Goal: Task Accomplishment & Management: Complete application form

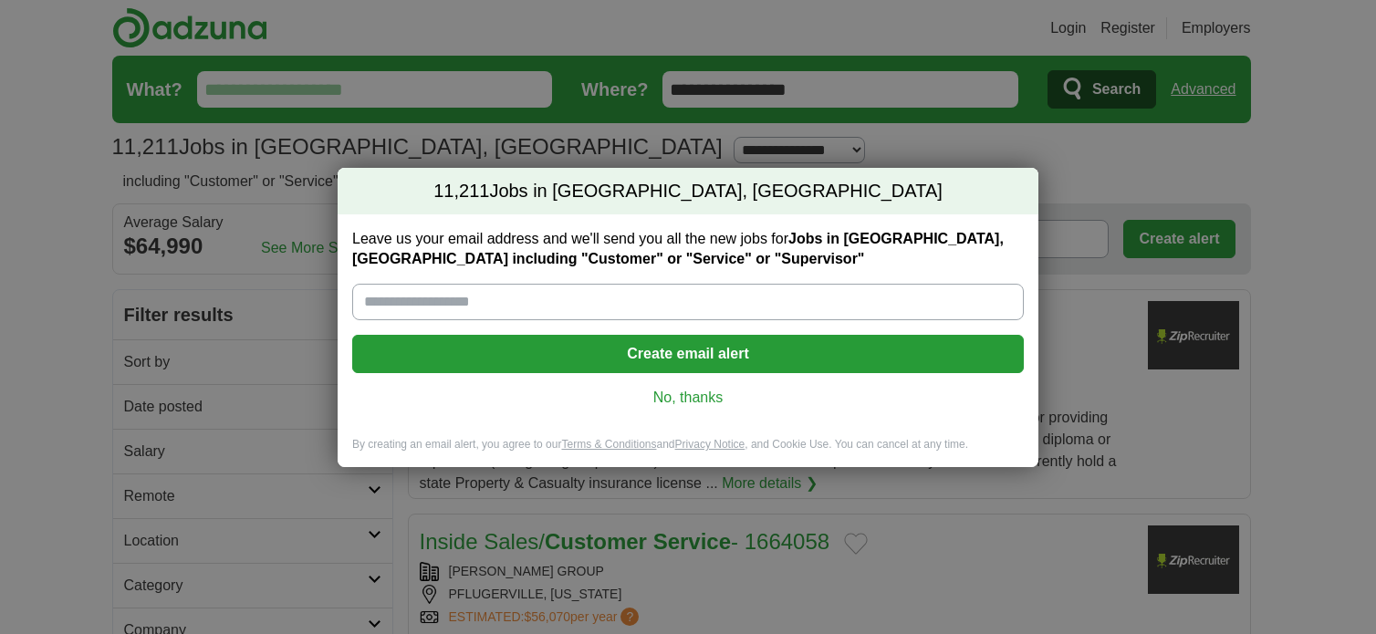
click at [550, 304] on input "Leave us your email address and we'll send you all the new jobs for Jobs in Bru…" at bounding box center [688, 302] width 672 height 36
type input "**********"
click at [569, 355] on button "Create email alert" at bounding box center [688, 354] width 672 height 38
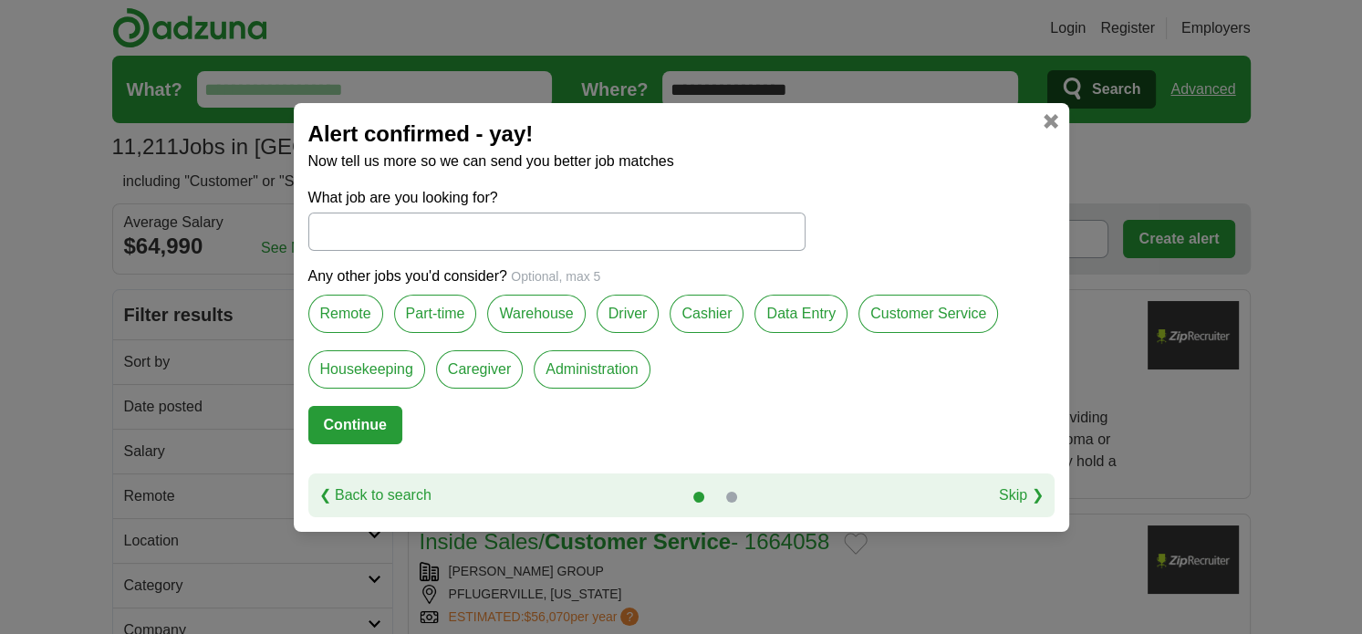
click at [453, 243] on input "What job are you looking for?" at bounding box center [556, 232] width 497 height 38
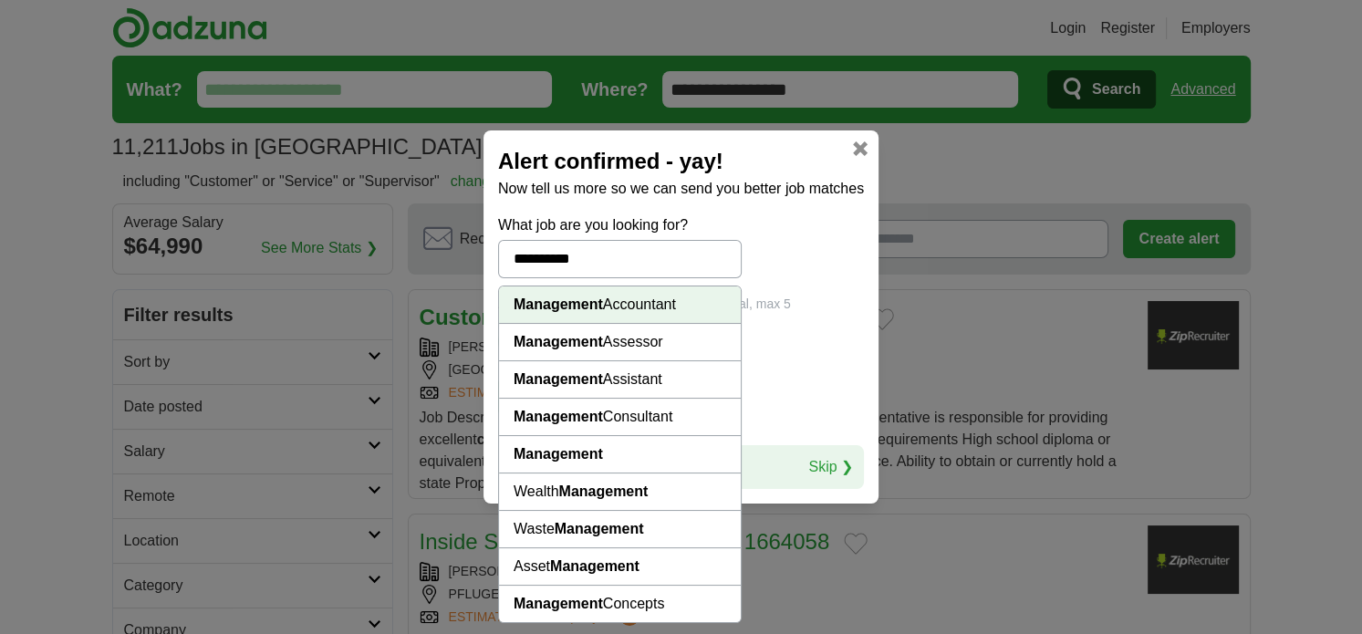
click at [586, 453] on strong "Management" at bounding box center [558, 454] width 89 height 16
type input "**********"
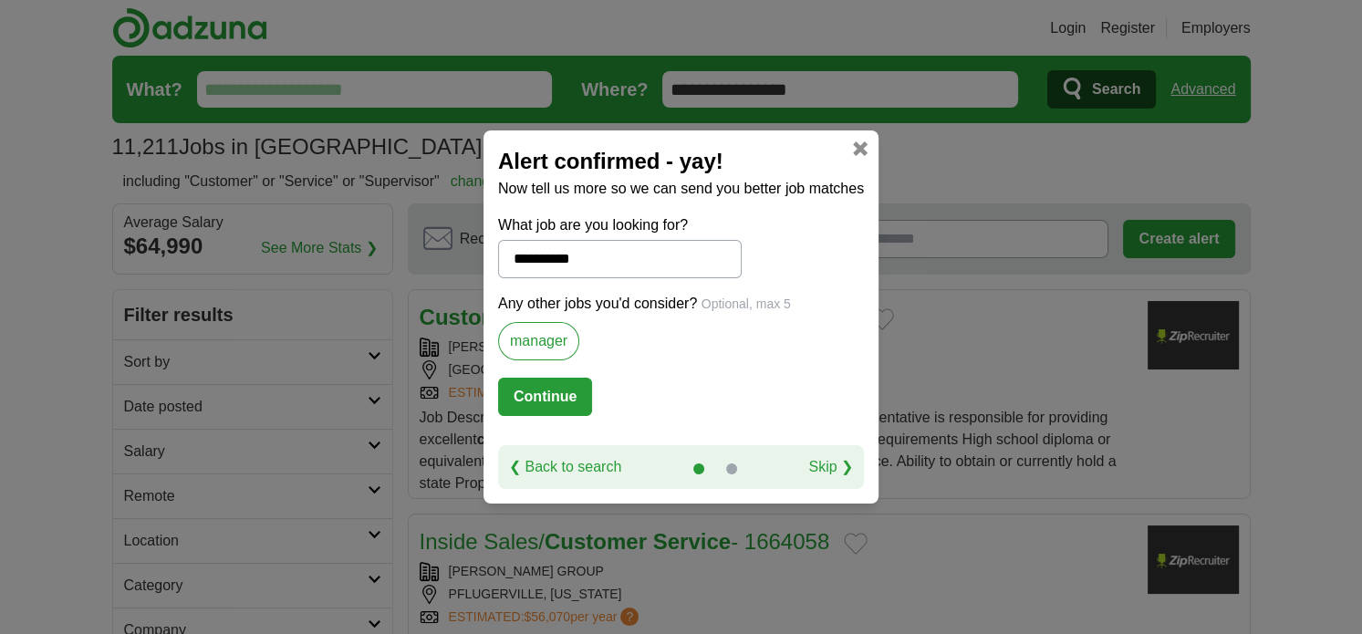
drag, startPoint x: 530, startPoint y: 390, endPoint x: 540, endPoint y: 391, distance: 10.1
click at [534, 394] on button "Continue" at bounding box center [545, 397] width 94 height 38
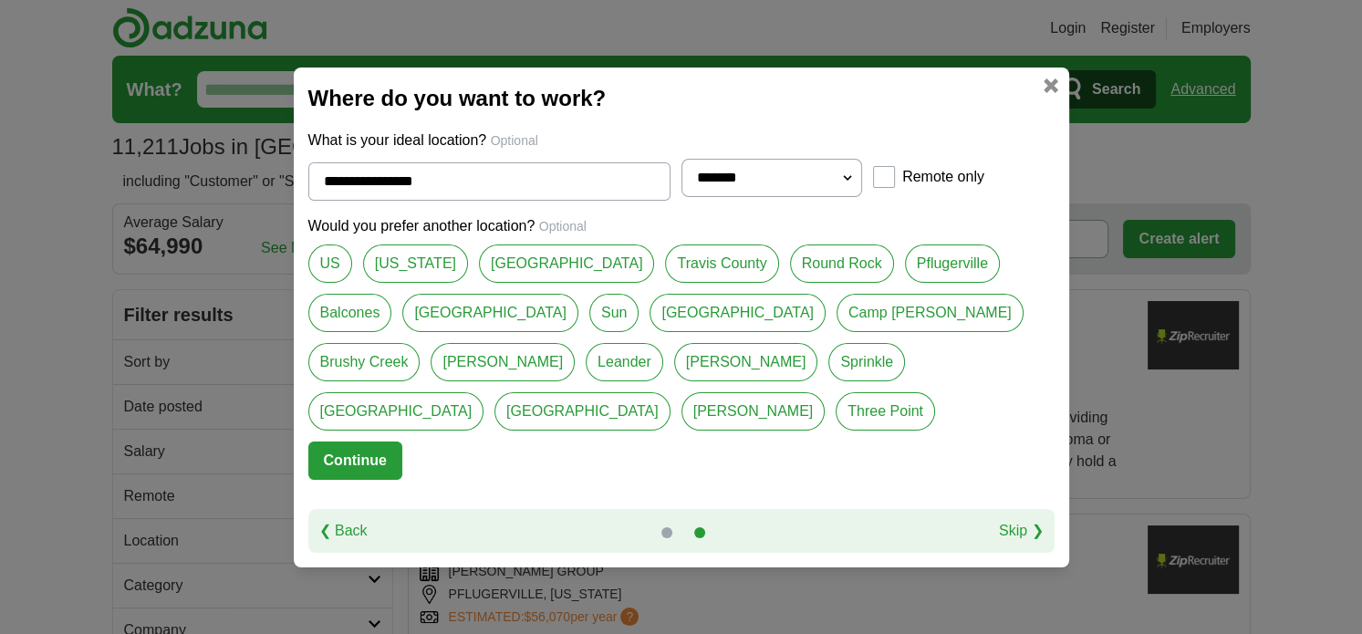
click at [842, 197] on select "**********" at bounding box center [773, 178] width 182 height 38
select select "**"
click at [682, 183] on select "**********" at bounding box center [773, 178] width 182 height 38
click at [360, 442] on button "Continue" at bounding box center [355, 461] width 94 height 38
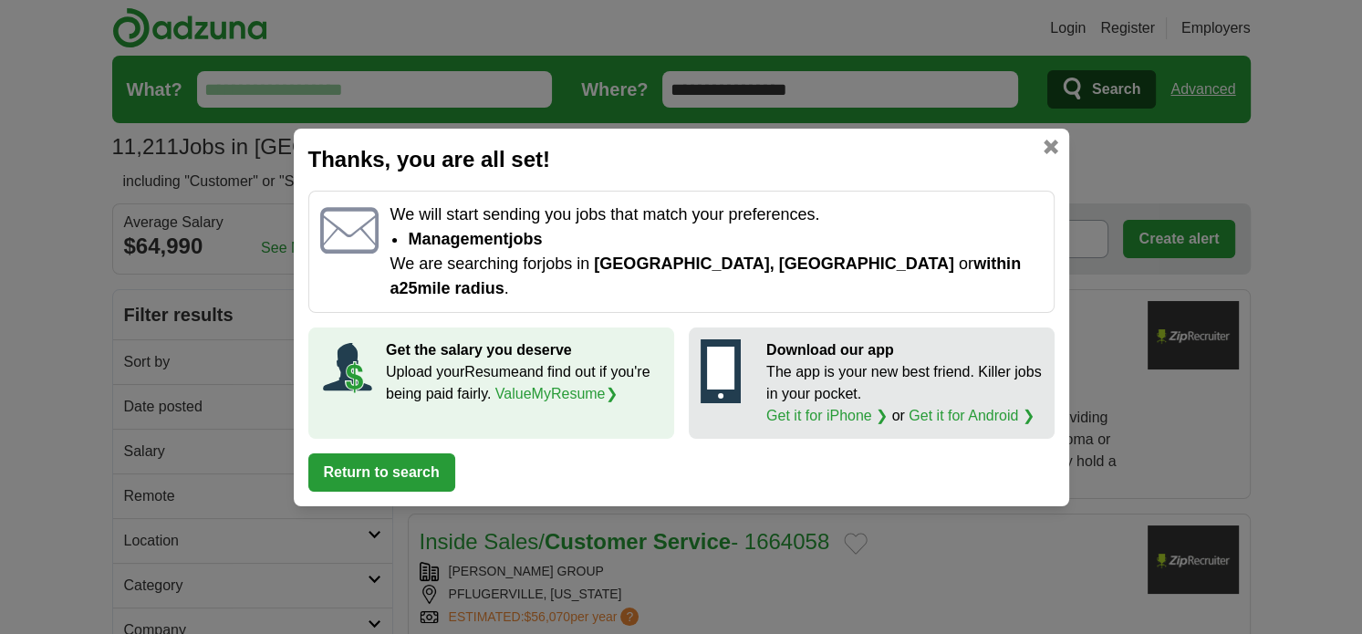
click at [1053, 151] on link at bounding box center [1051, 147] width 15 height 15
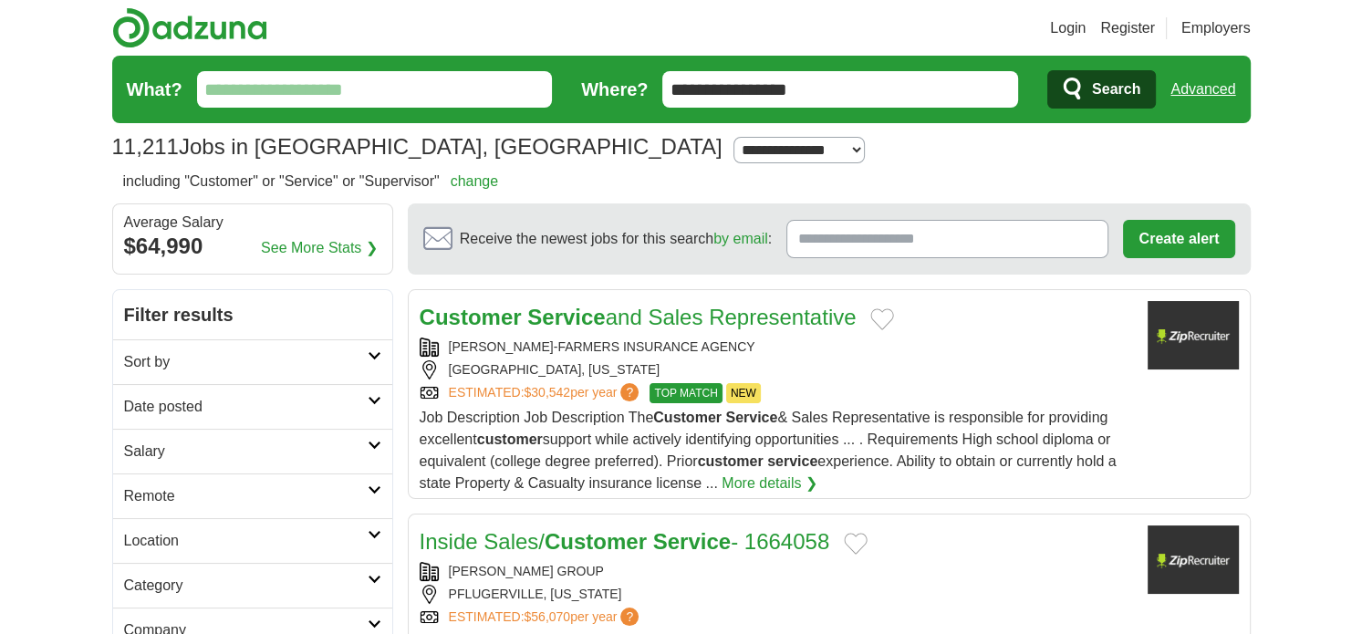
drag, startPoint x: 1053, startPoint y: 151, endPoint x: 707, endPoint y: 189, distance: 347.8
click at [1049, 151] on div "**********" at bounding box center [681, 146] width 1139 height 33
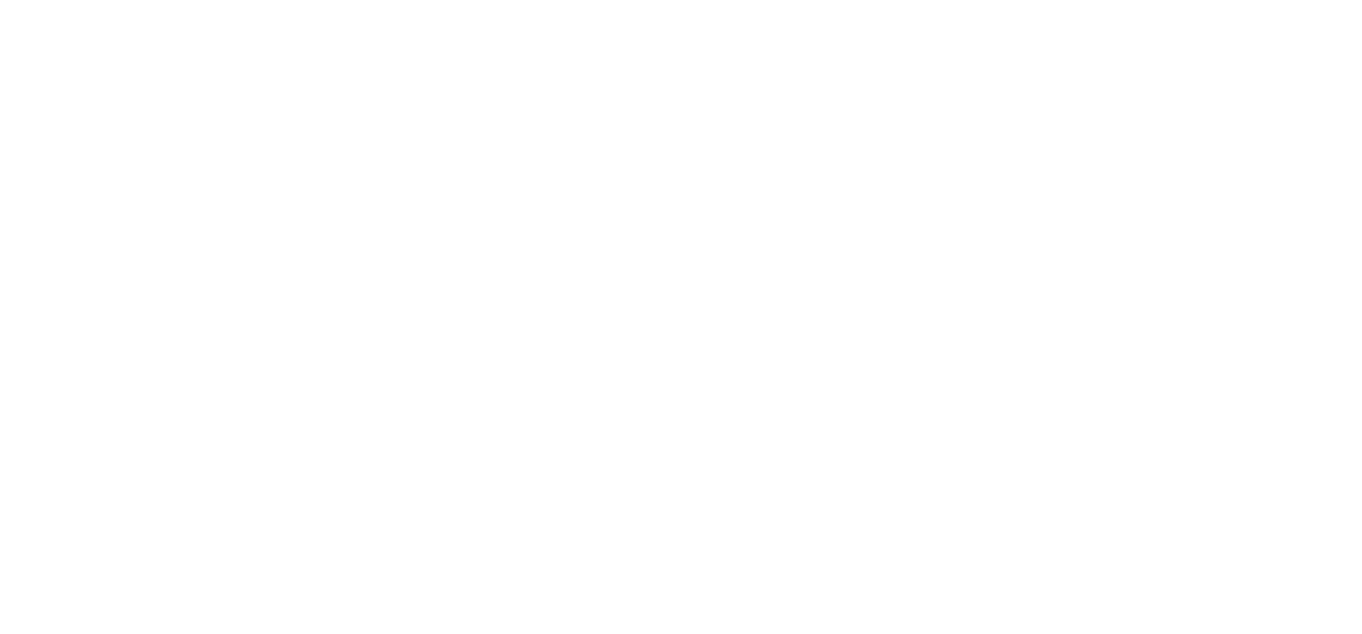
scroll to position [3102, 0]
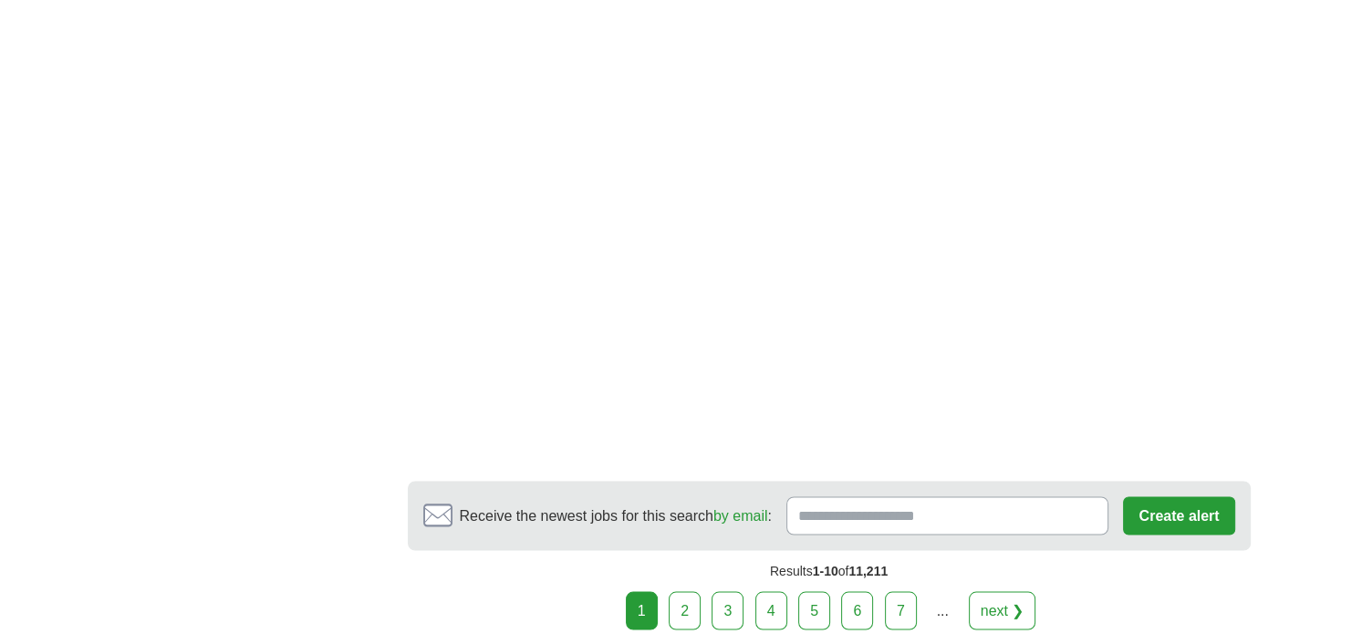
click at [690, 594] on link "2" at bounding box center [685, 610] width 32 height 38
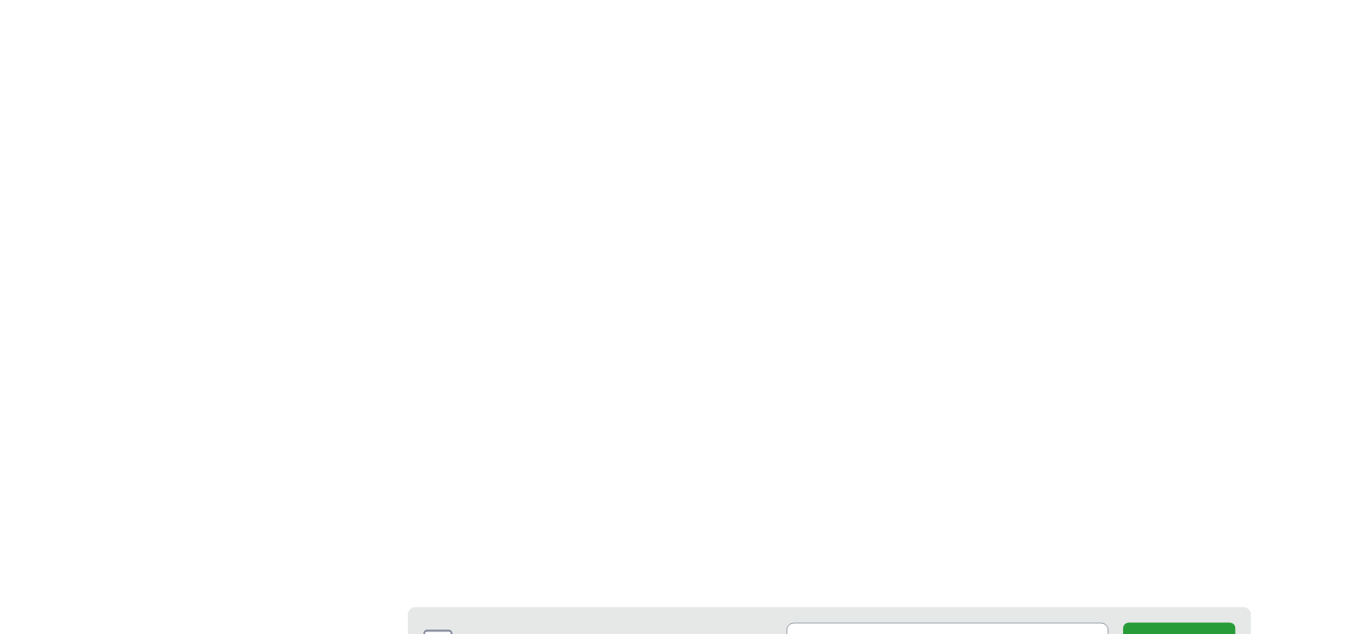
scroll to position [3285, 0]
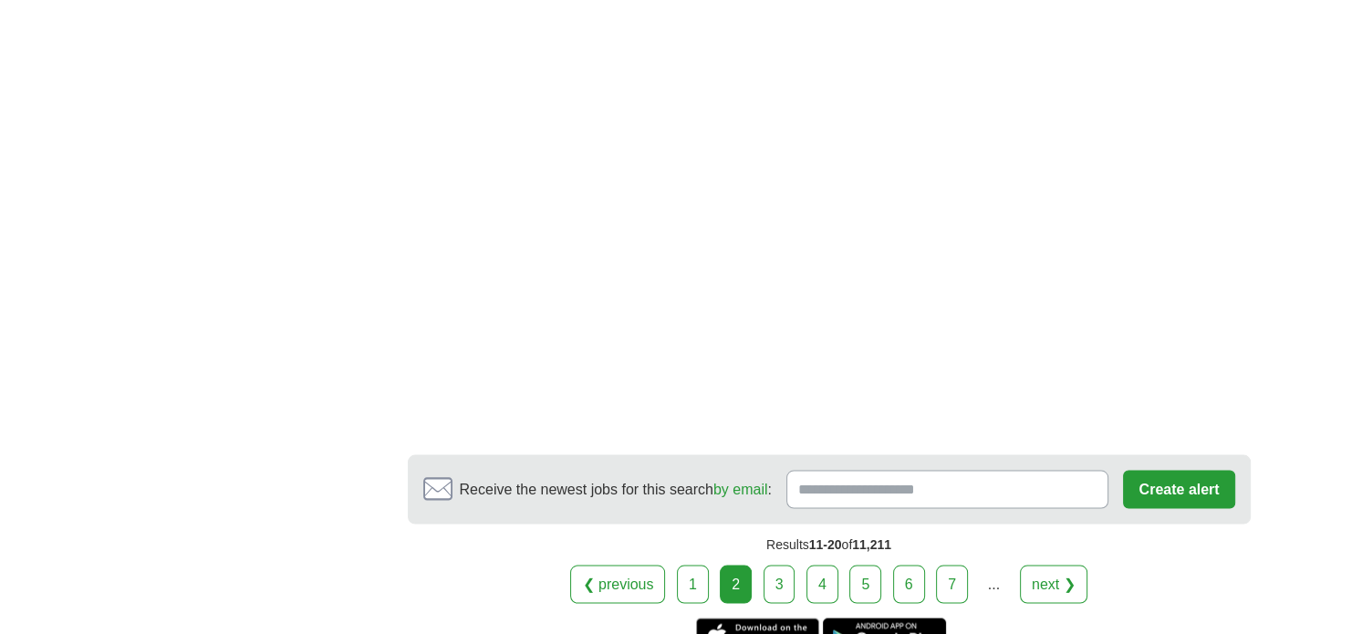
click at [784, 565] on link "3" at bounding box center [780, 584] width 32 height 38
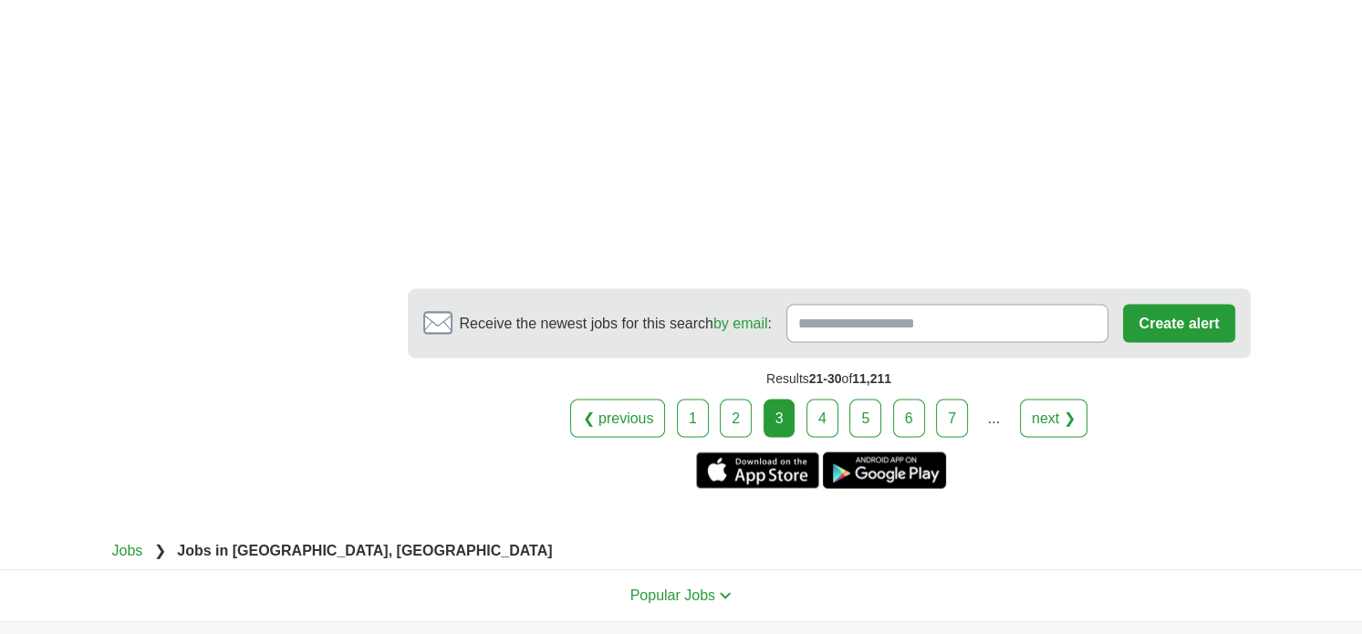
scroll to position [3559, 0]
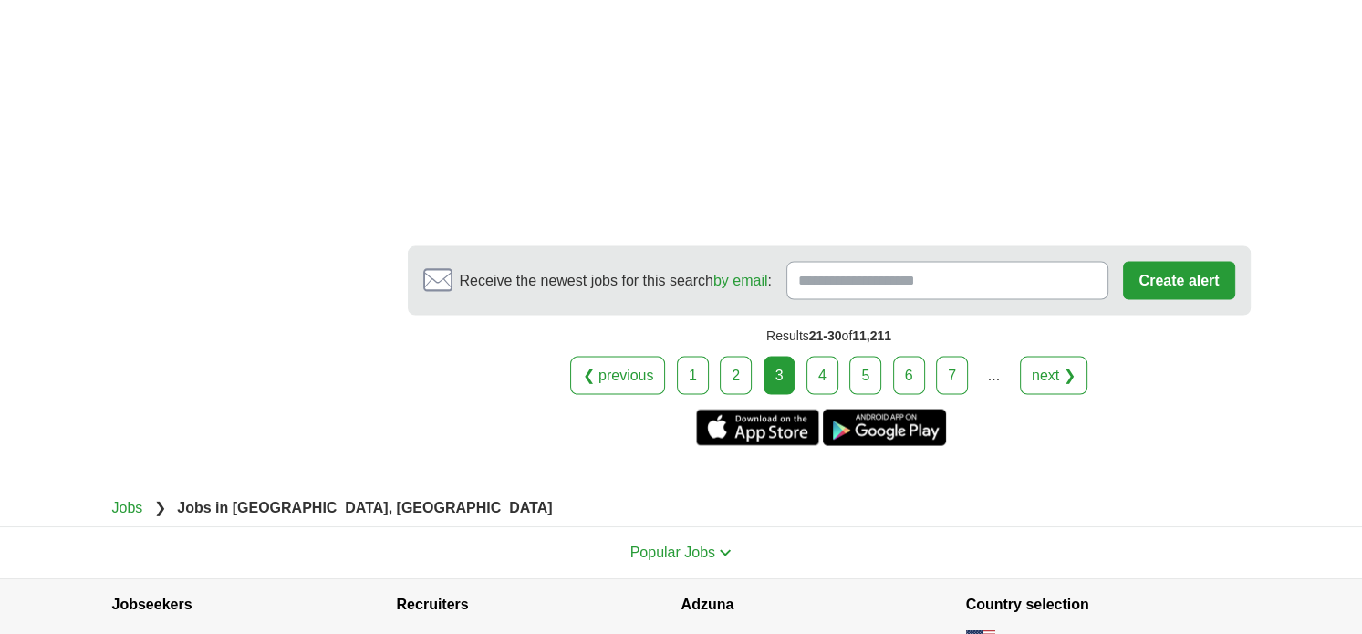
click at [827, 357] on link "4" at bounding box center [823, 376] width 32 height 38
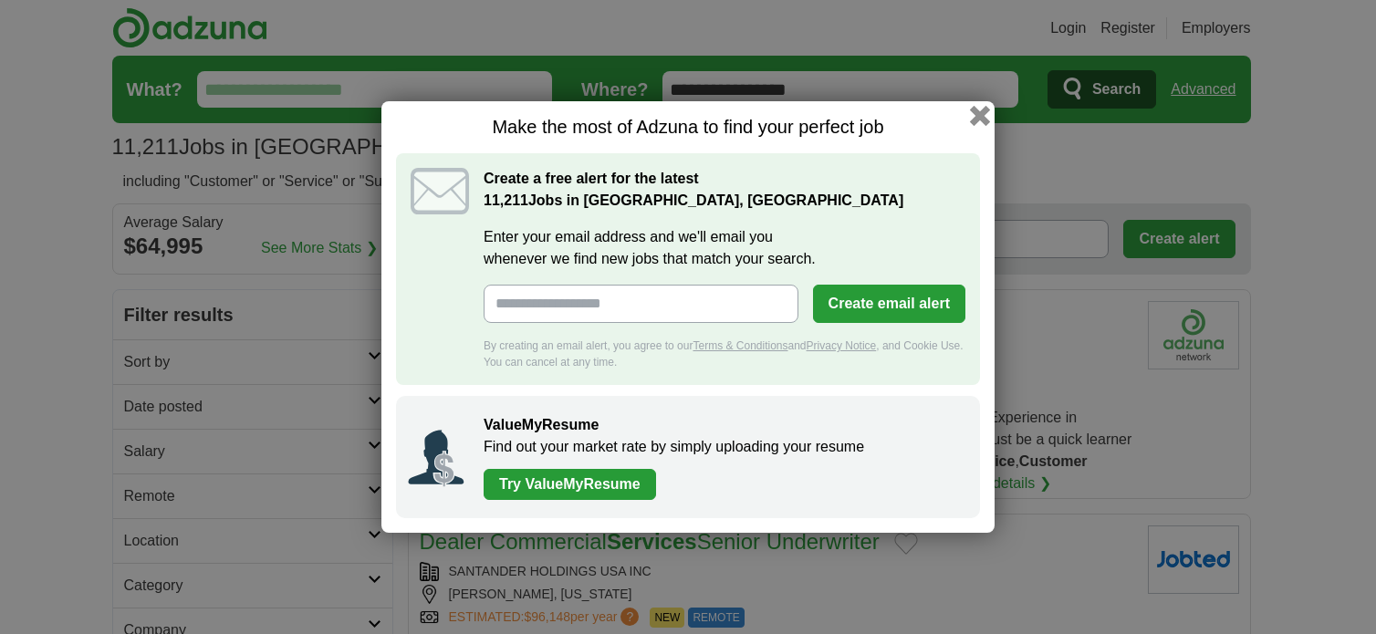
click at [978, 116] on button "button" at bounding box center [980, 116] width 20 height 20
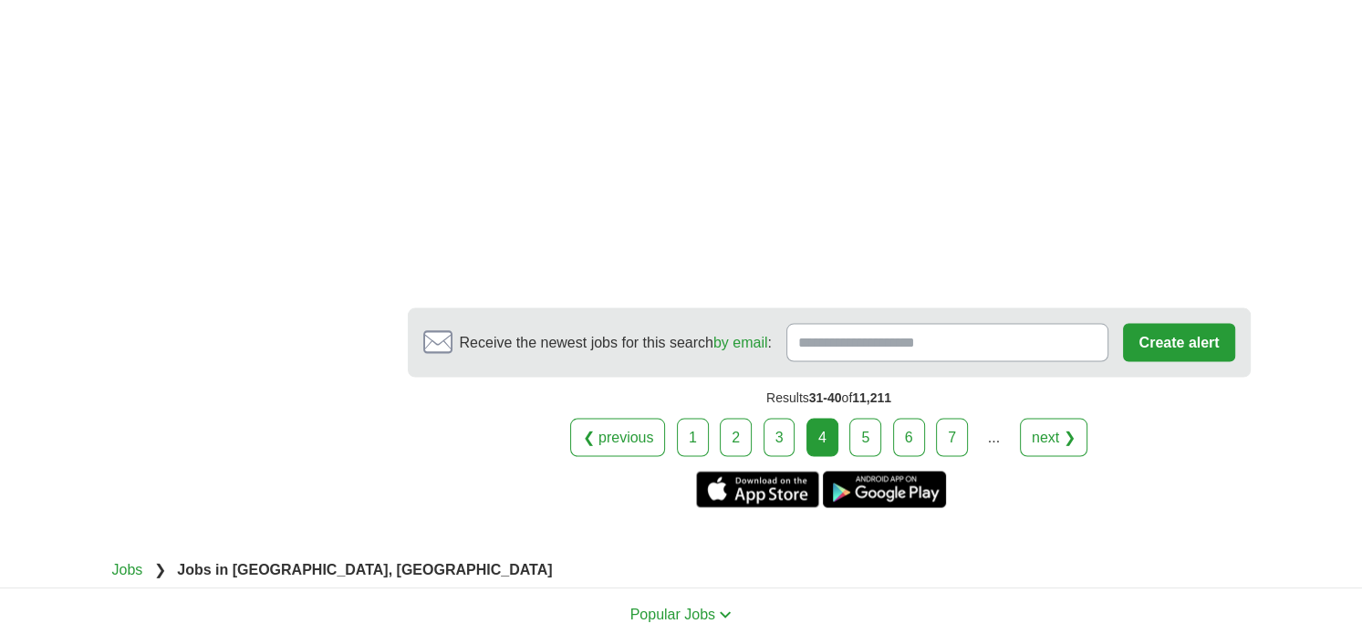
scroll to position [3285, 0]
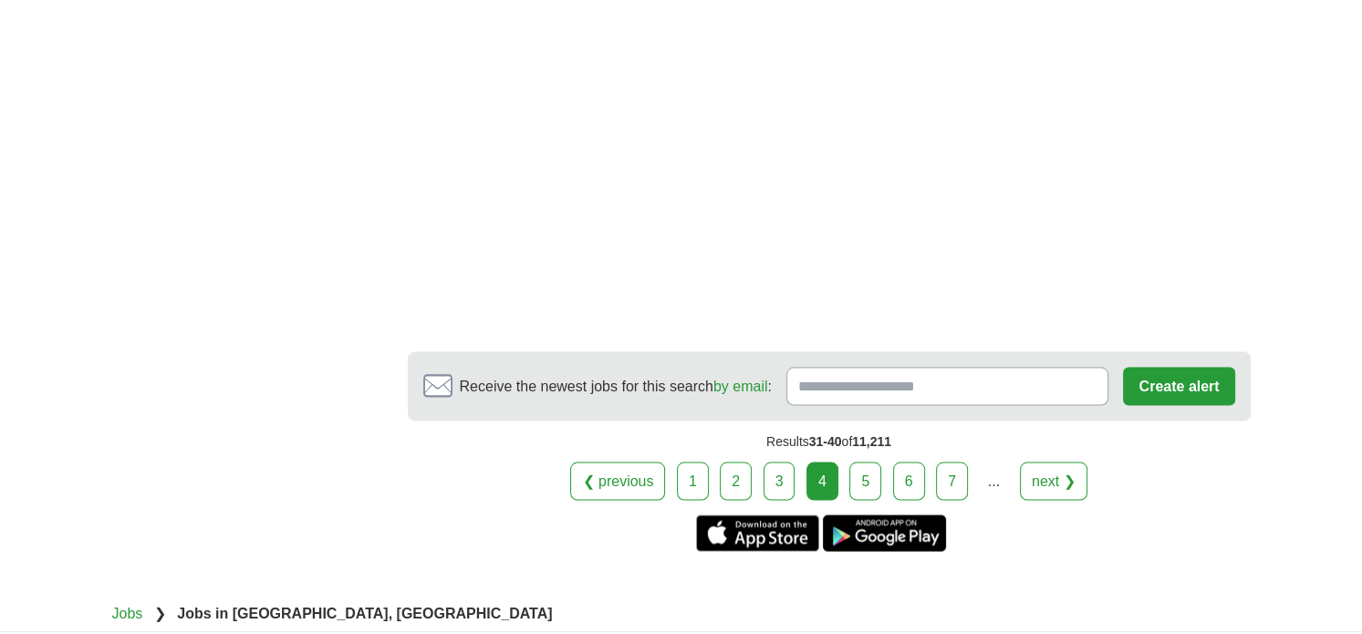
click at [858, 475] on link "5" at bounding box center [866, 481] width 32 height 38
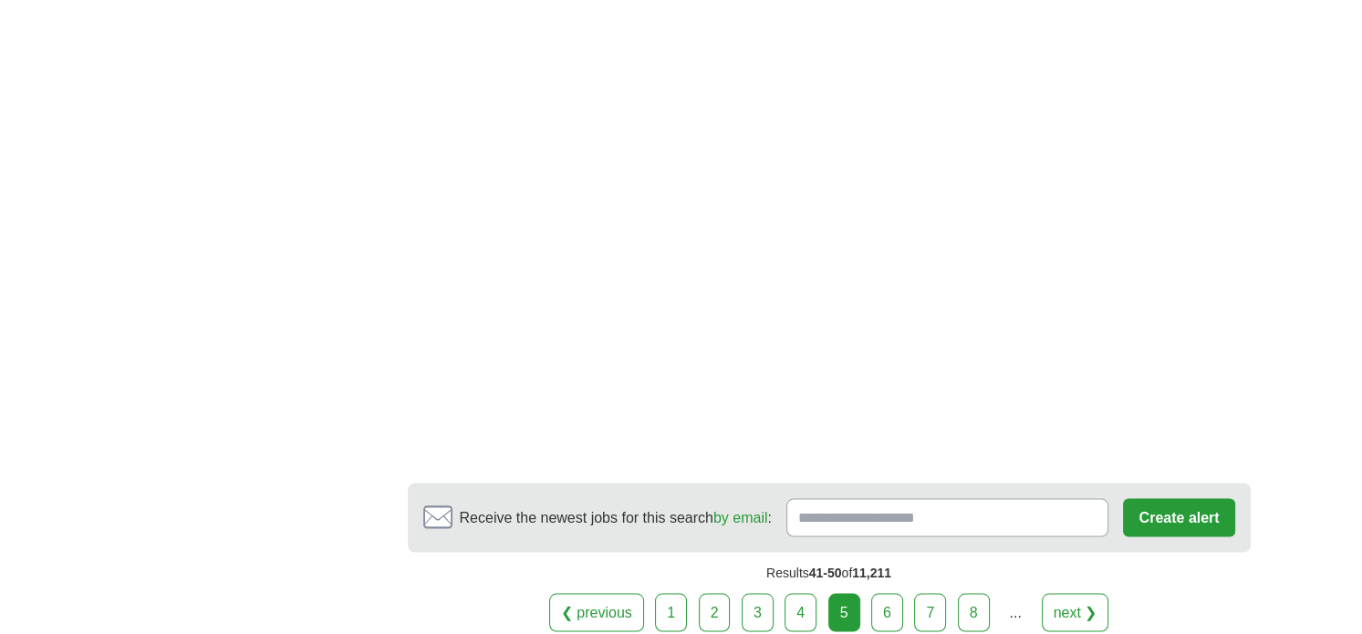
scroll to position [3194, 0]
click at [876, 589] on link "6" at bounding box center [887, 608] width 32 height 38
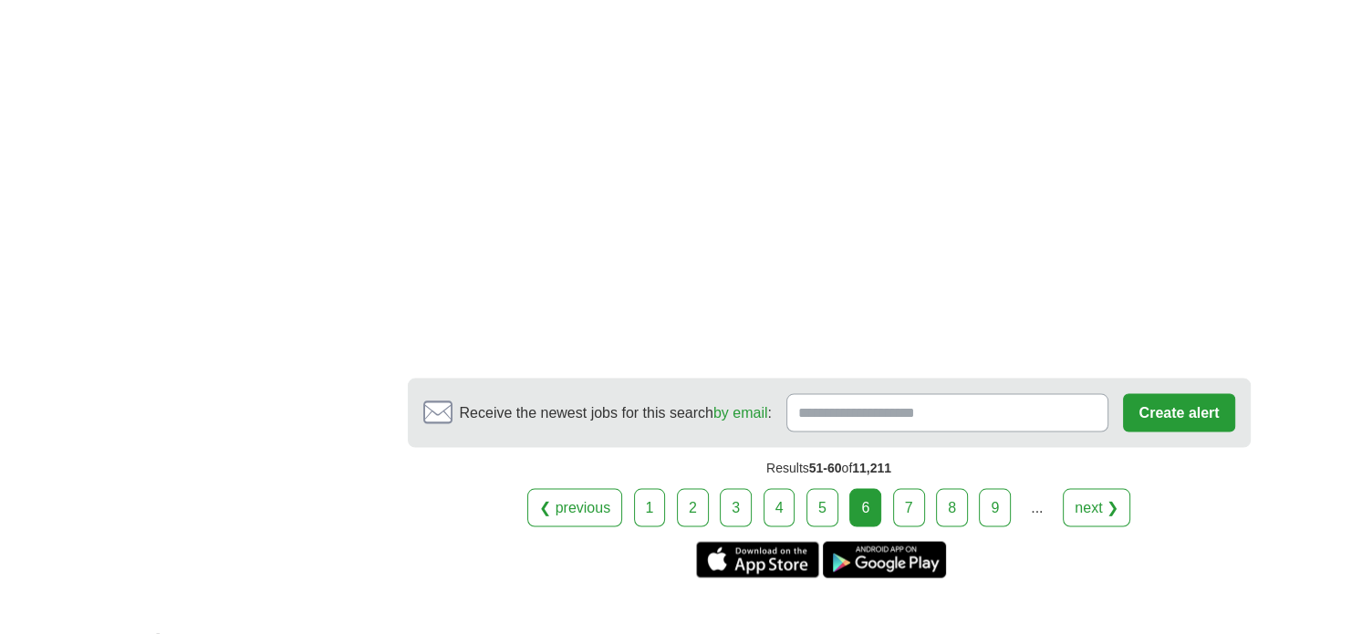
scroll to position [3285, 0]
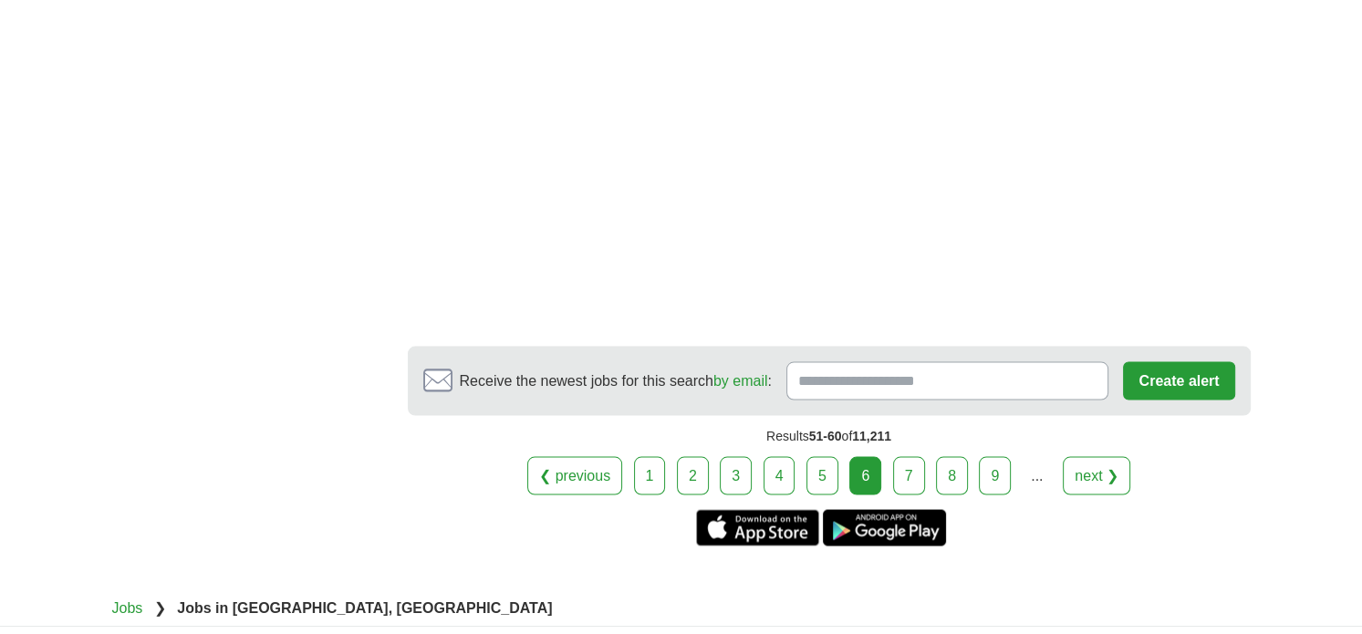
click at [900, 456] on link "7" at bounding box center [909, 475] width 32 height 38
click at [899, 456] on link "7" at bounding box center [909, 475] width 32 height 38
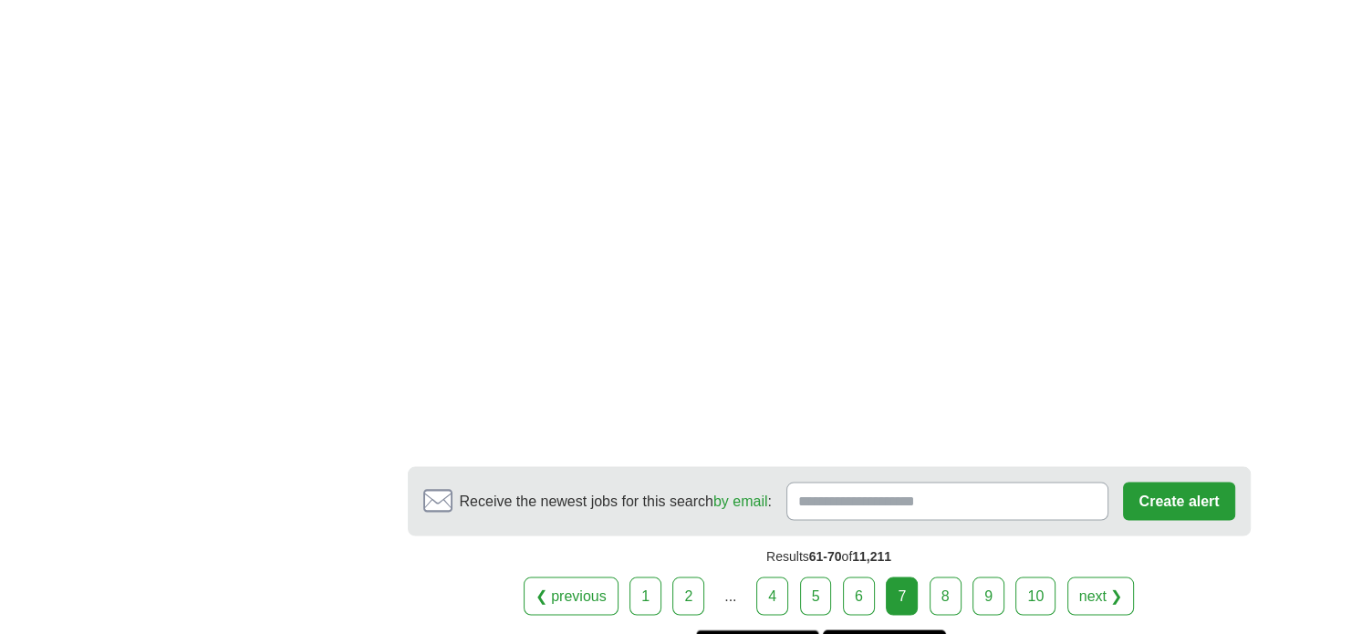
scroll to position [3285, 0]
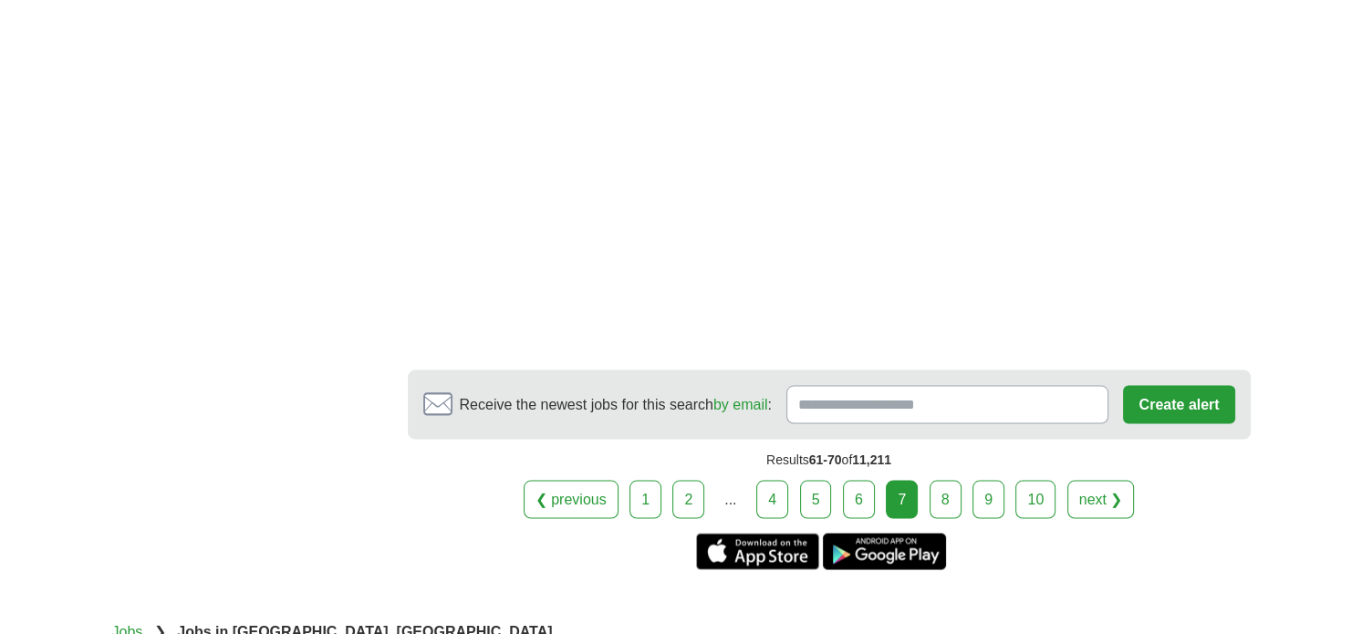
click at [942, 499] on link "8" at bounding box center [946, 499] width 32 height 38
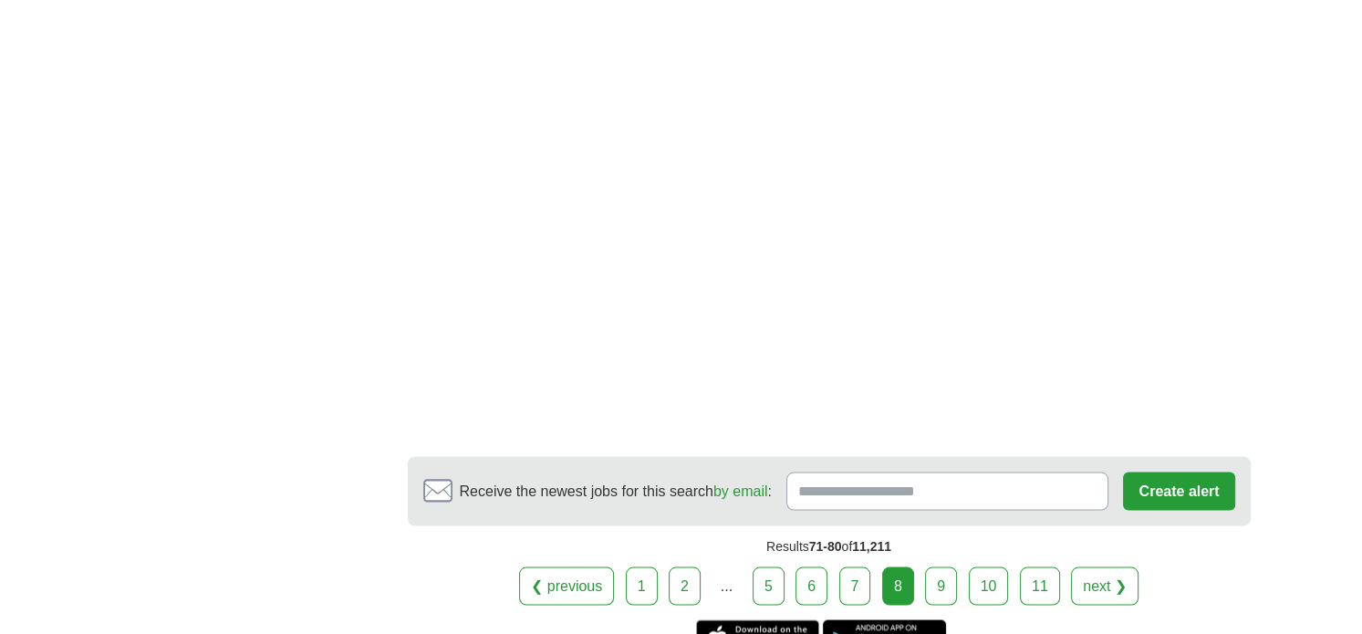
scroll to position [3285, 0]
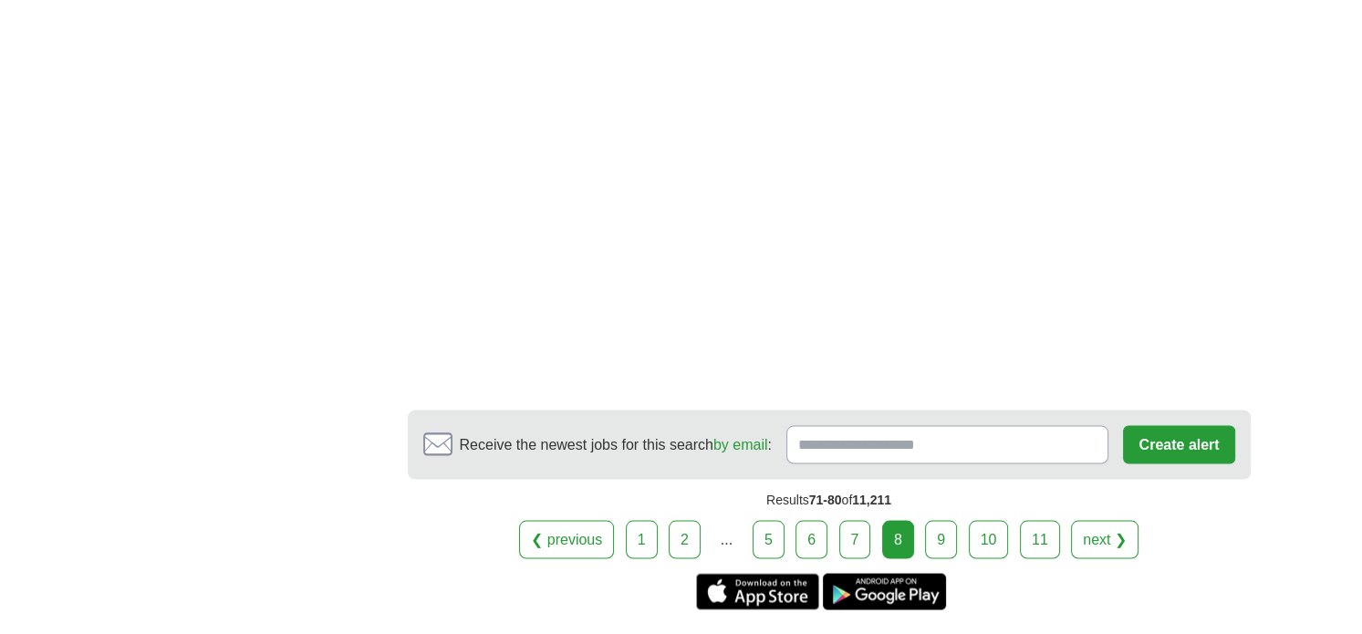
click at [934, 525] on link "9" at bounding box center [941, 539] width 32 height 38
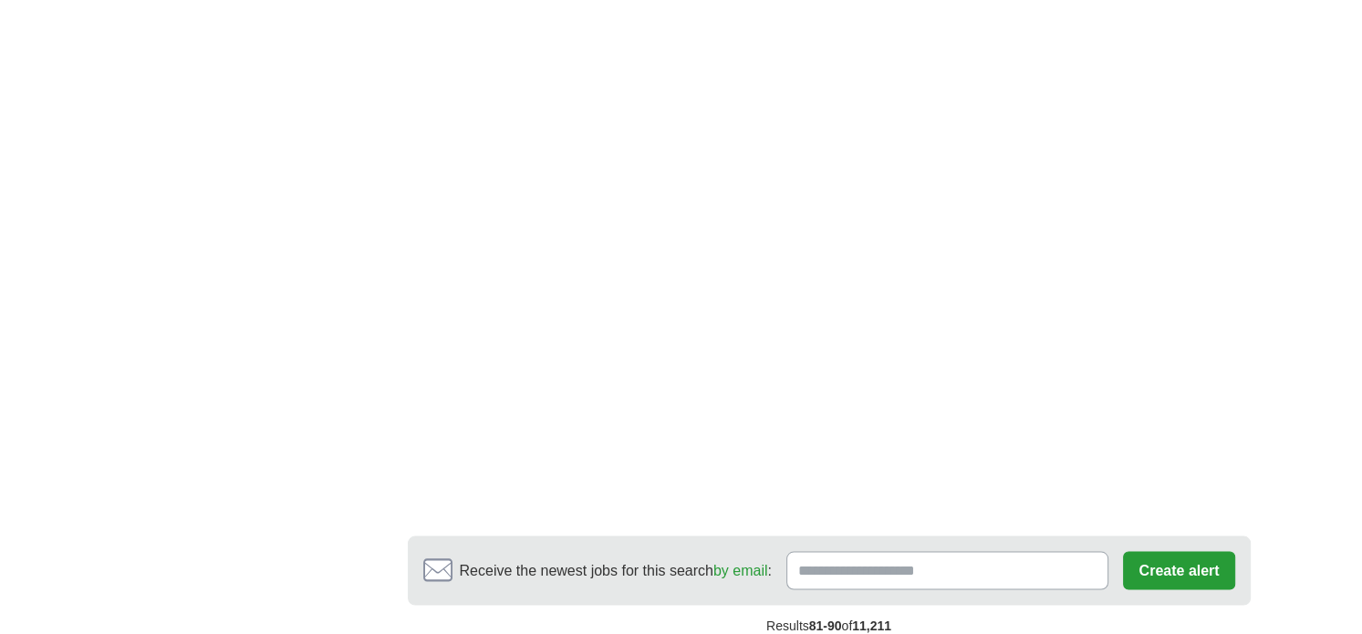
scroll to position [3194, 0]
